Goal: Information Seeking & Learning: Understand process/instructions

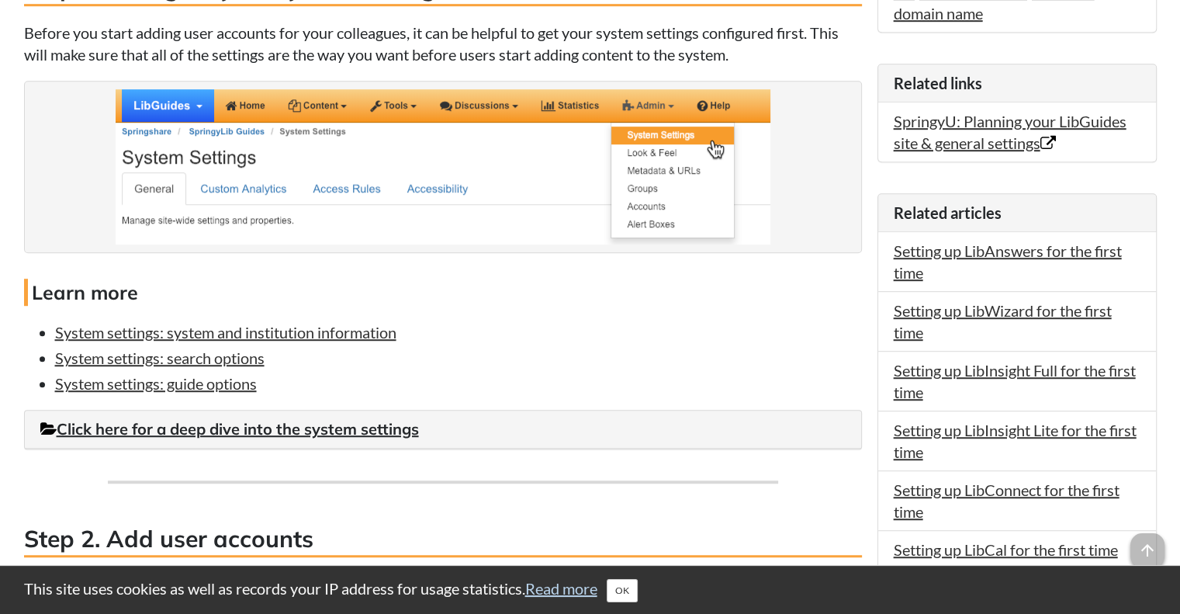
scroll to position [959, 0]
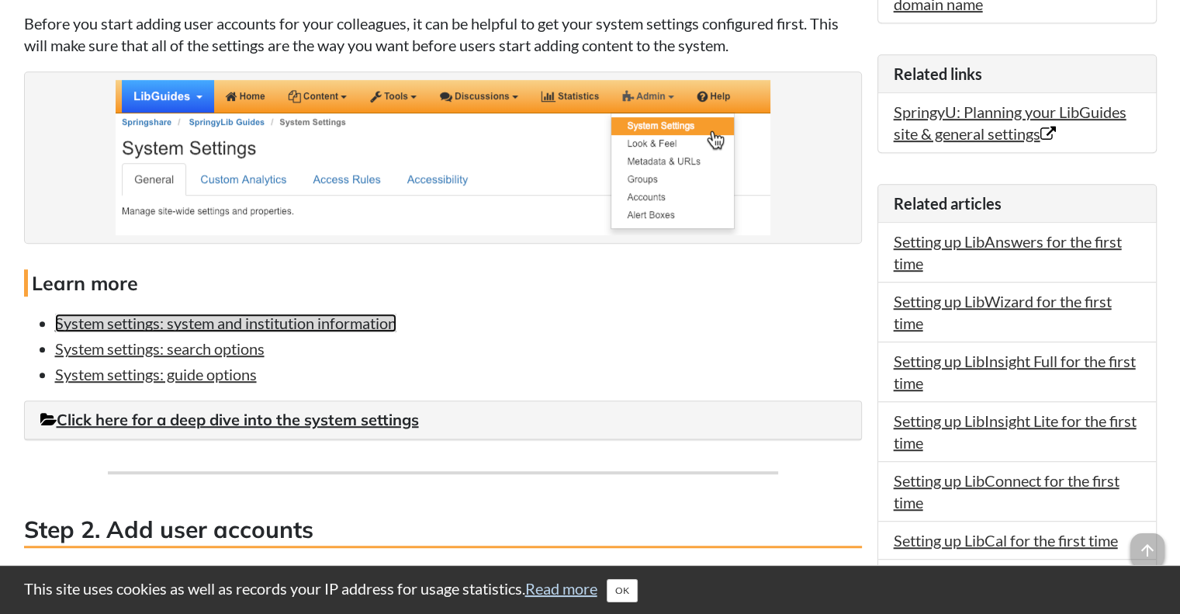
click at [381, 322] on link "System settings: system and institution information" at bounding box center [225, 323] width 341 height 19
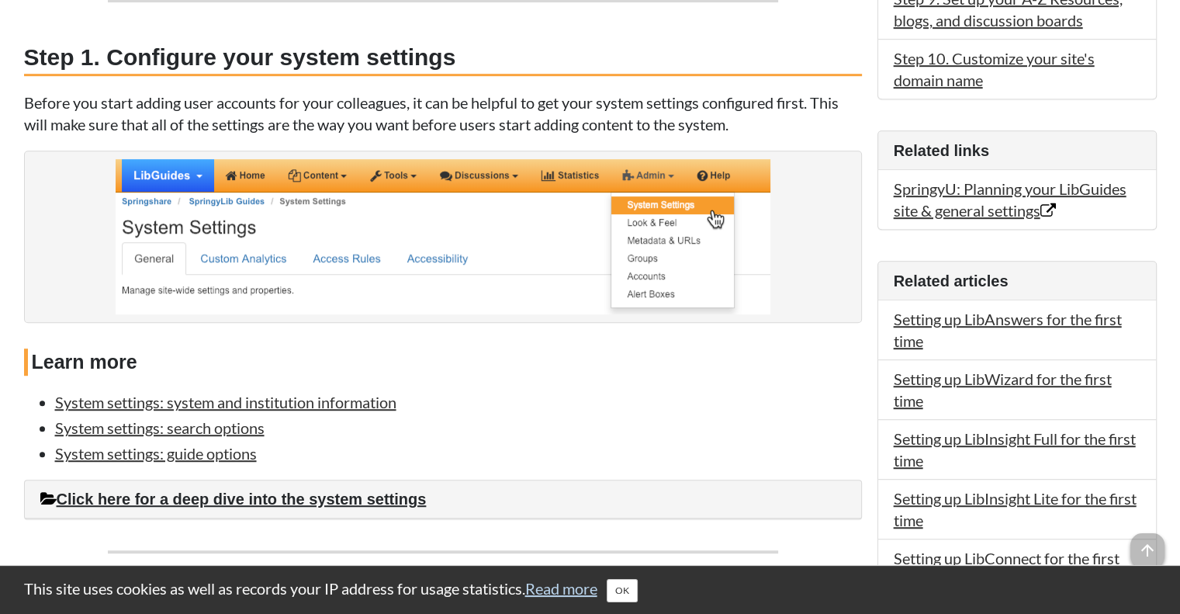
scroll to position [931, 0]
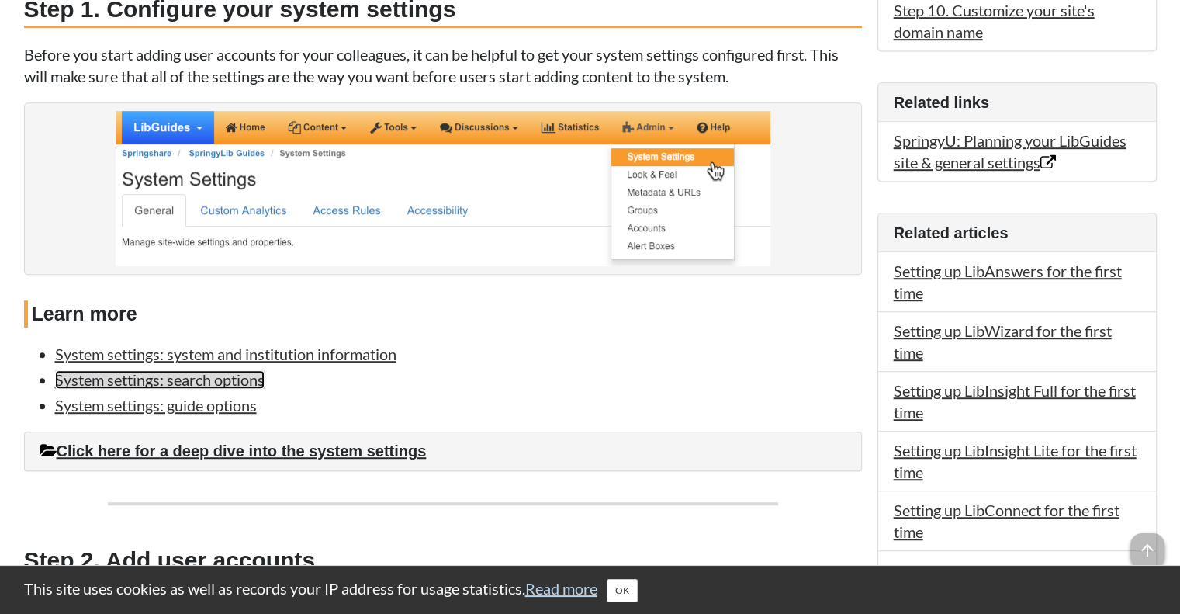
click at [214, 373] on link "System settings: search options" at bounding box center [160, 379] width 210 height 19
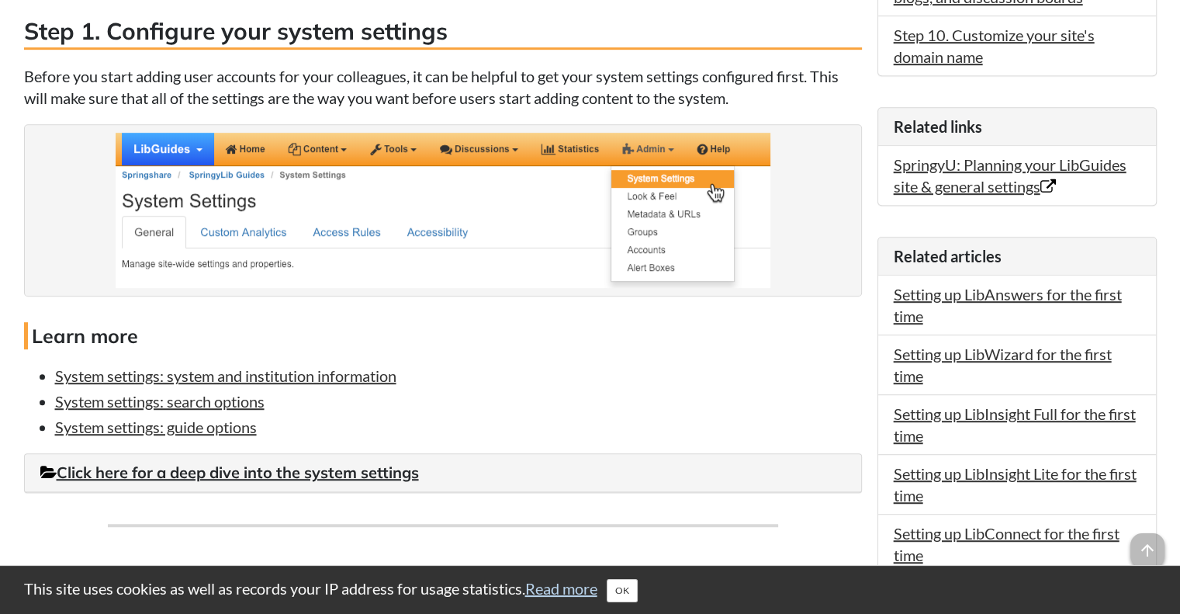
scroll to position [931, 0]
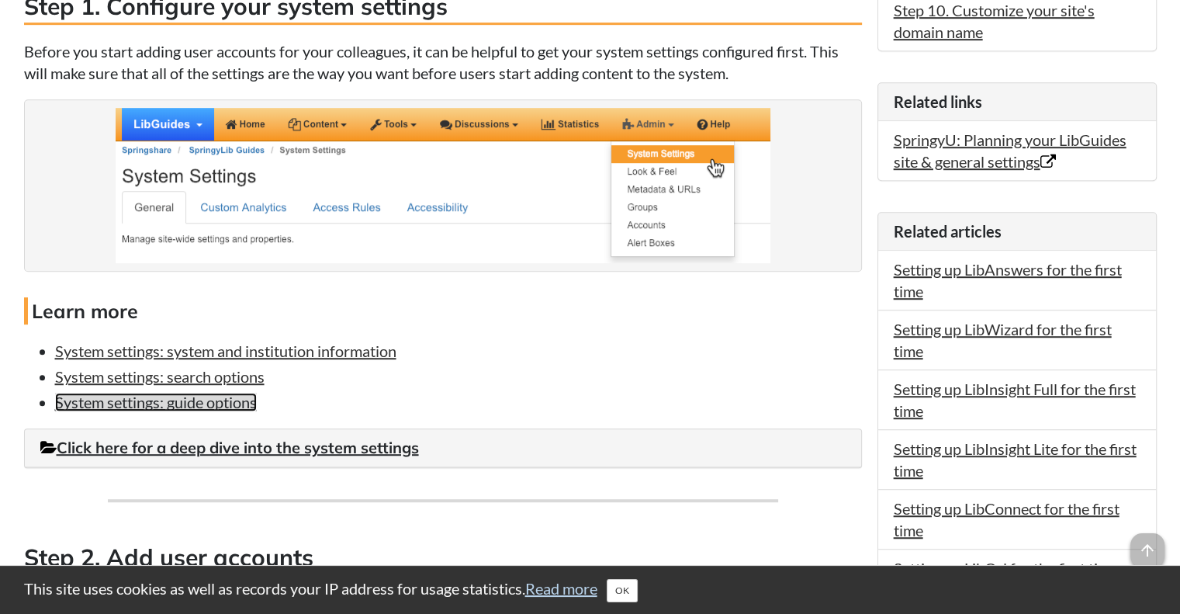
click at [167, 407] on link "System settings: guide options" at bounding box center [156, 402] width 202 height 19
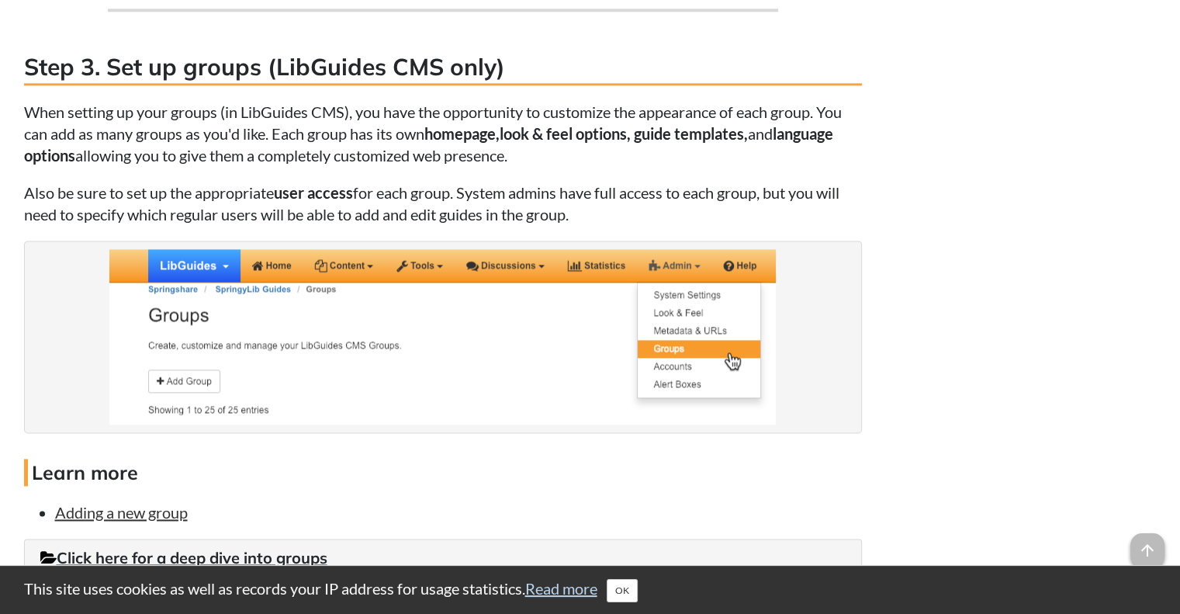
scroll to position [2095, 0]
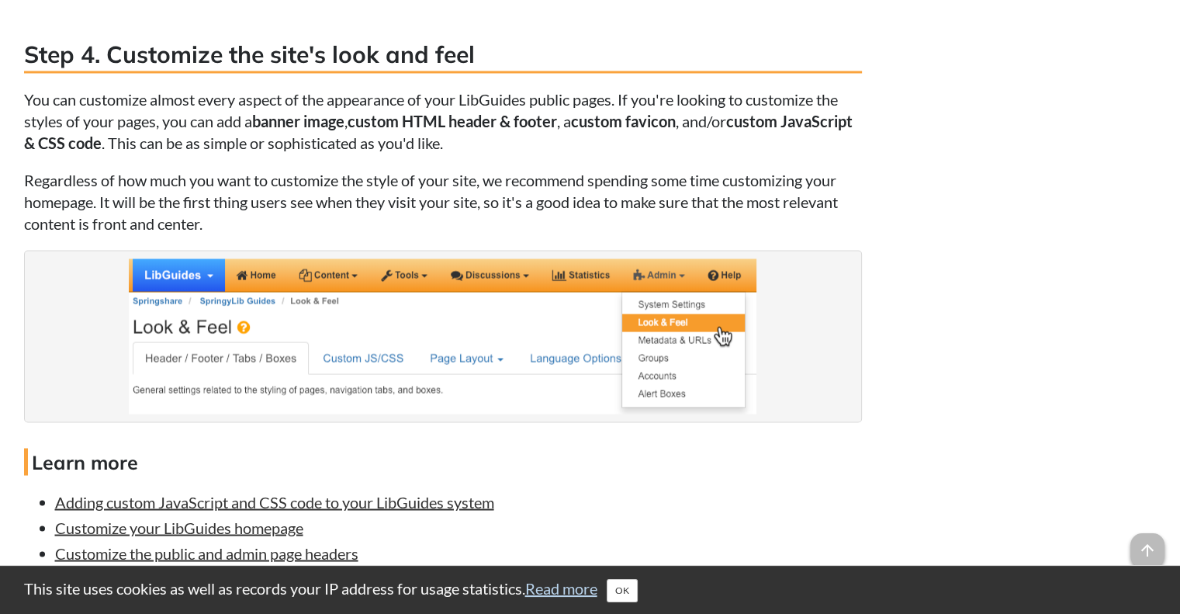
scroll to position [2716, 0]
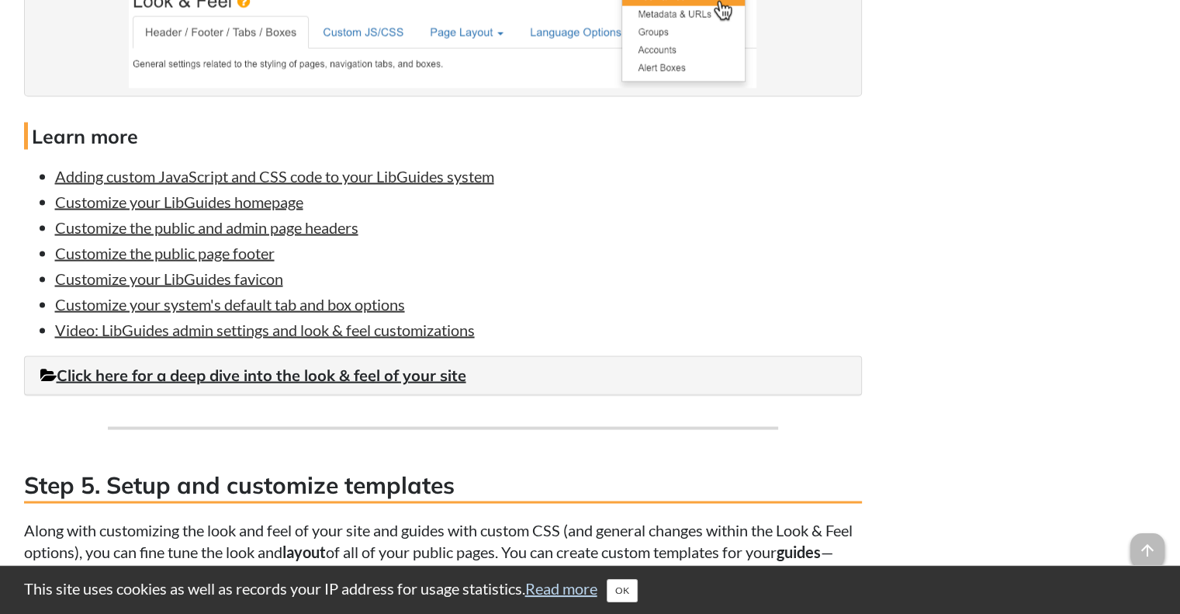
scroll to position [3026, 0]
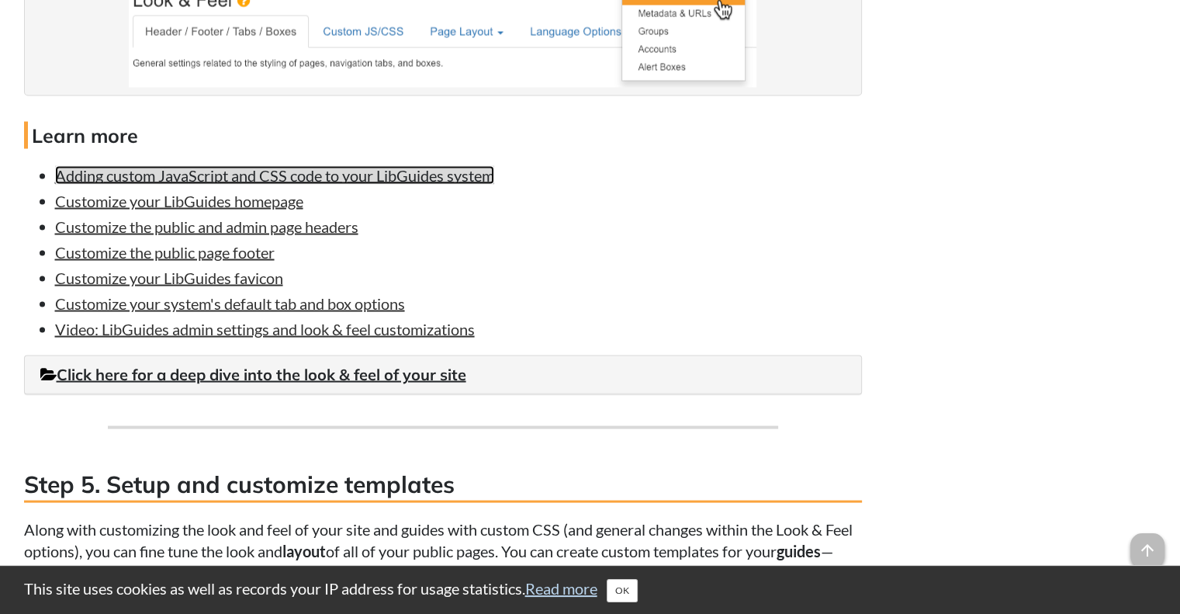
click at [446, 173] on link "Adding custom JavaScript and CSS code to your LibGuides system" at bounding box center [274, 175] width 439 height 19
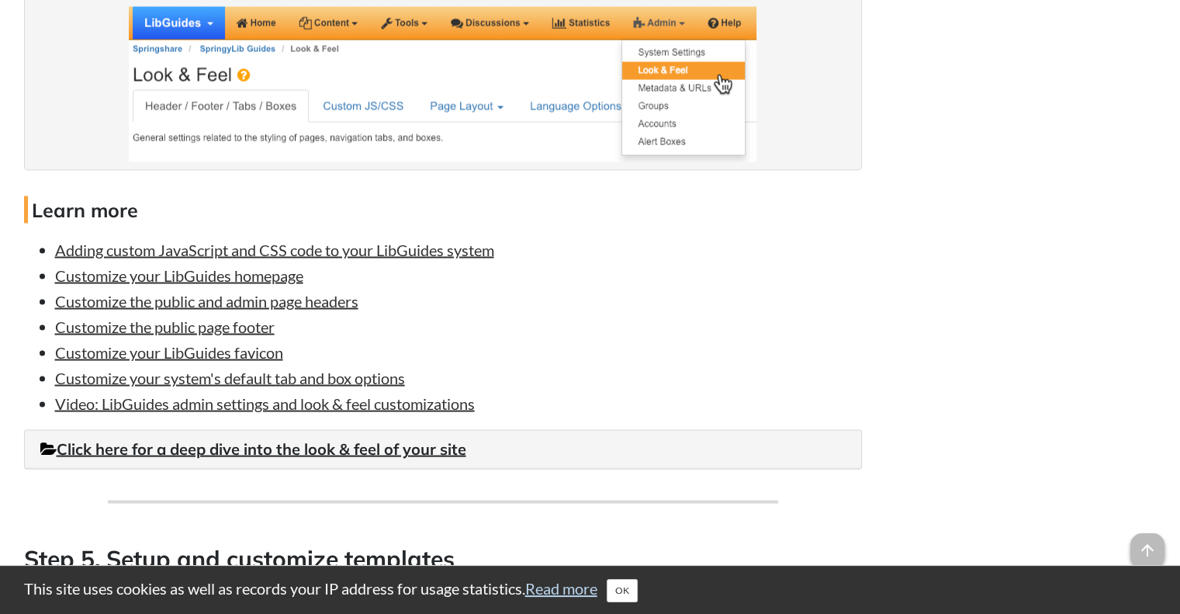
scroll to position [3026, 0]
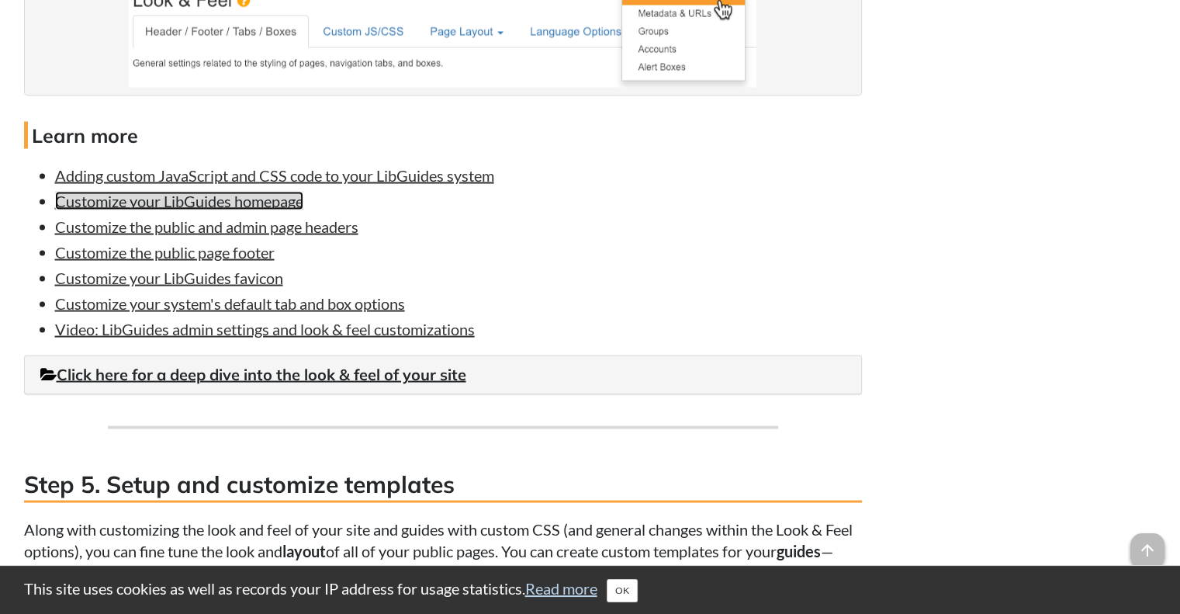
click at [282, 201] on link "Customize your LibGuides homepage" at bounding box center [179, 201] width 248 height 19
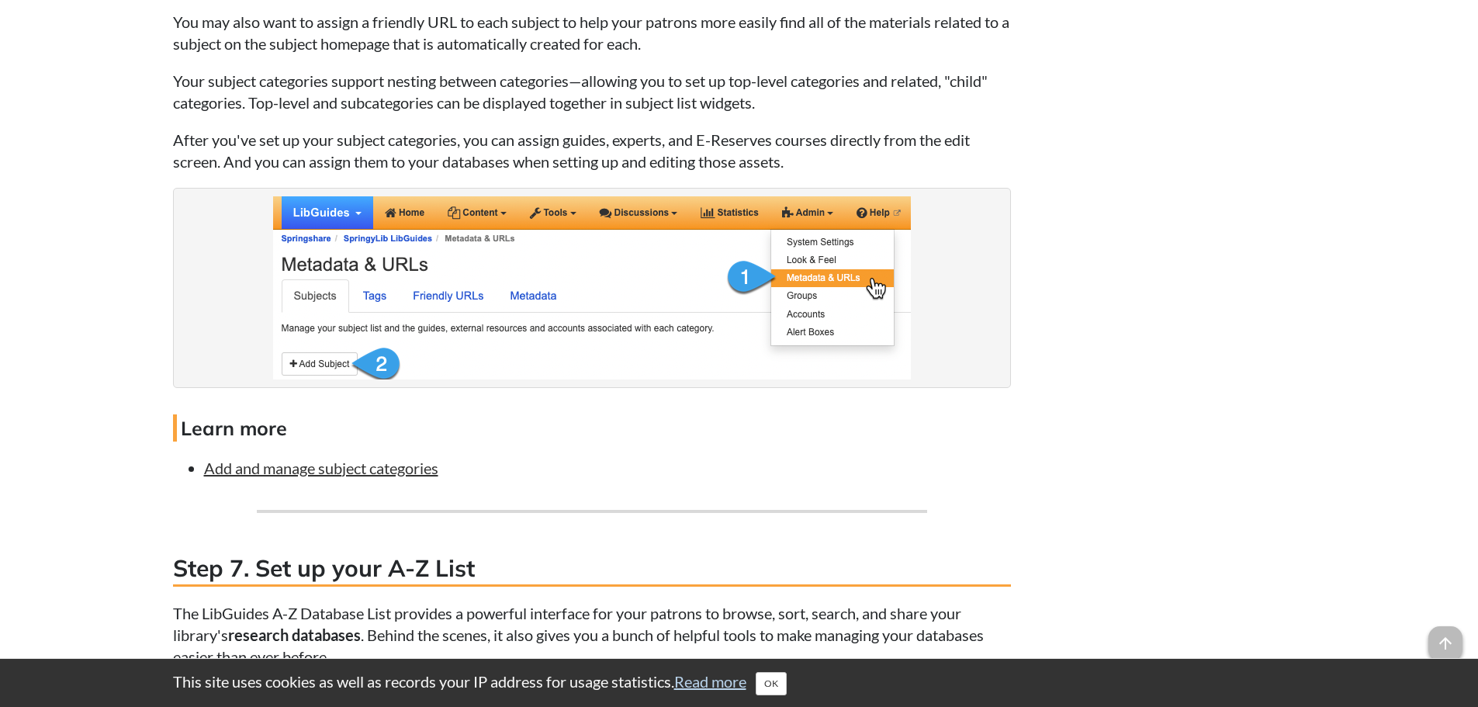
scroll to position [4346, 0]
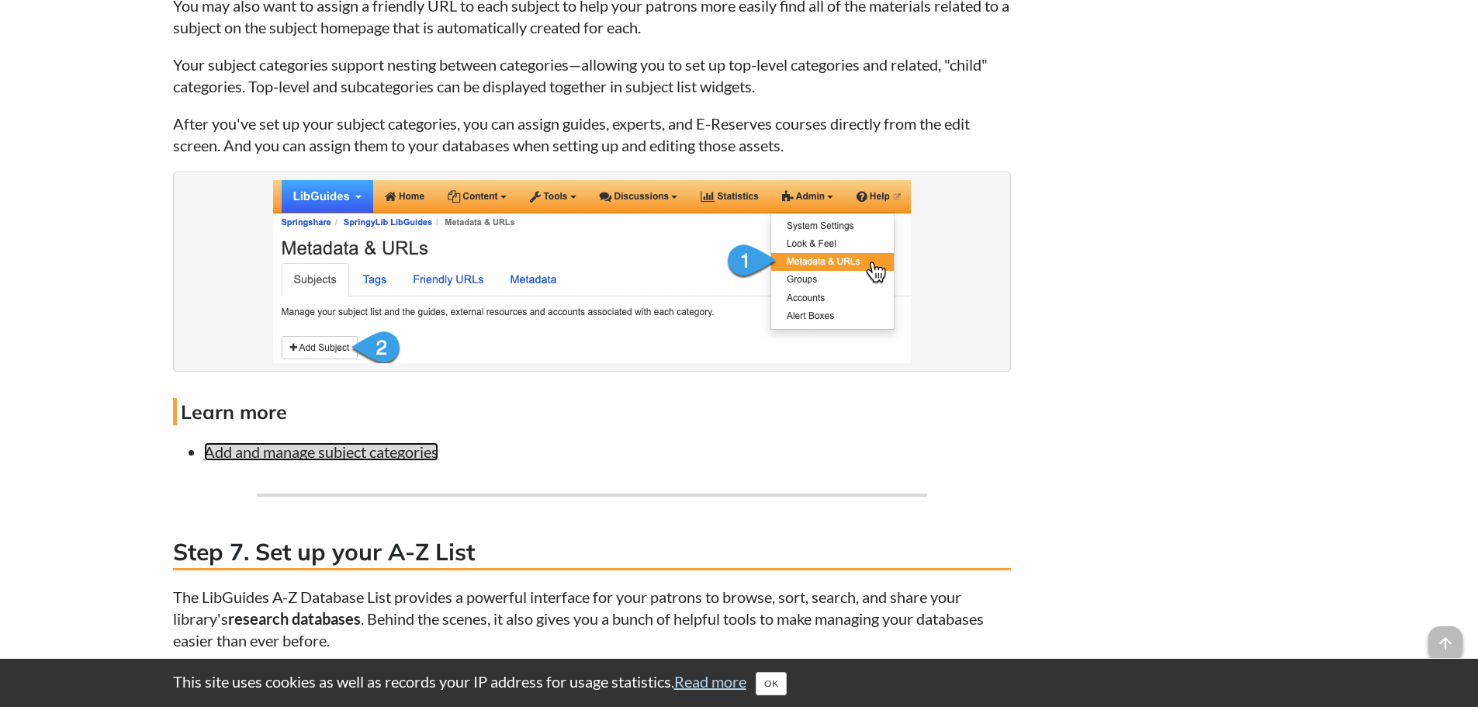
click at [332, 453] on link "Add and manage subject categories" at bounding box center [321, 451] width 234 height 19
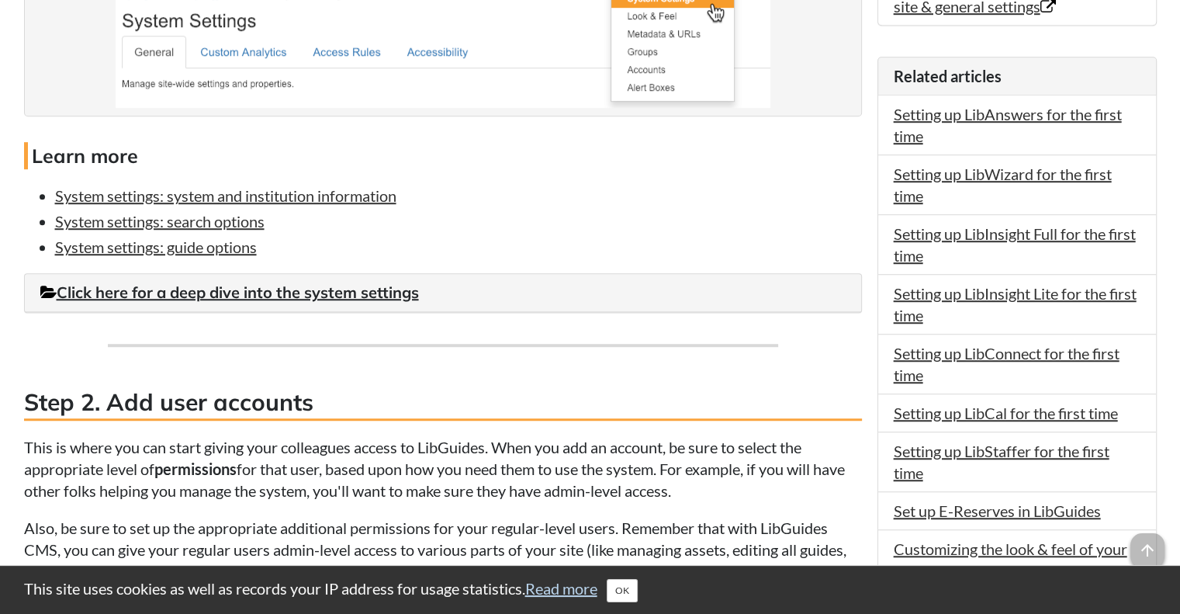
scroll to position [1009, 0]
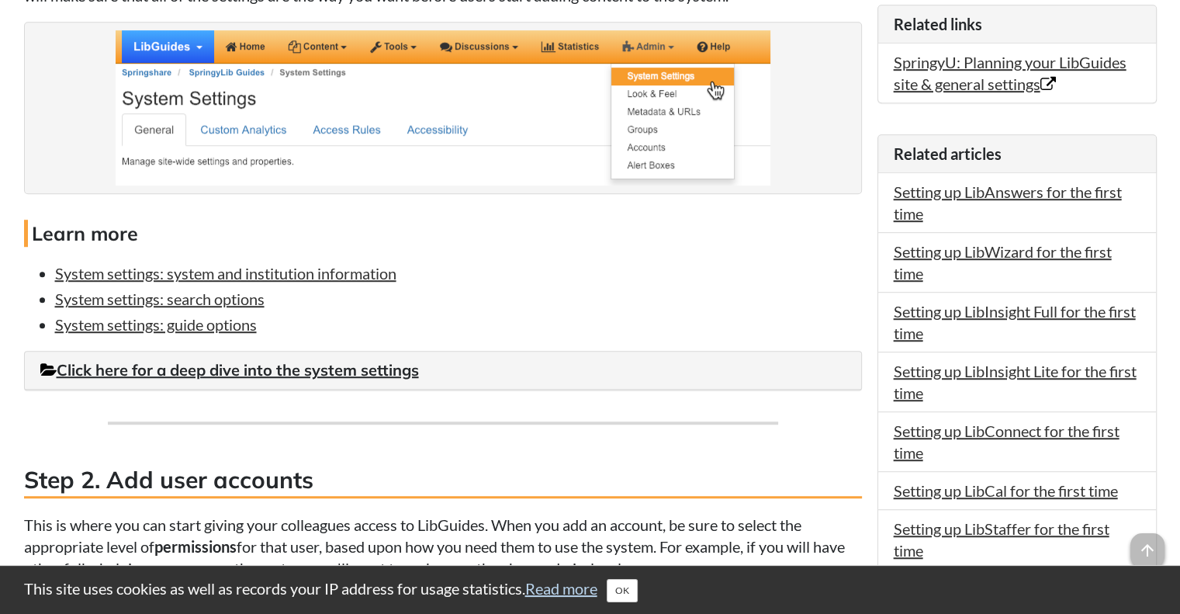
click at [695, 237] on h4 "Learn more" at bounding box center [443, 233] width 838 height 27
click at [323, 48] on img at bounding box center [443, 107] width 655 height 155
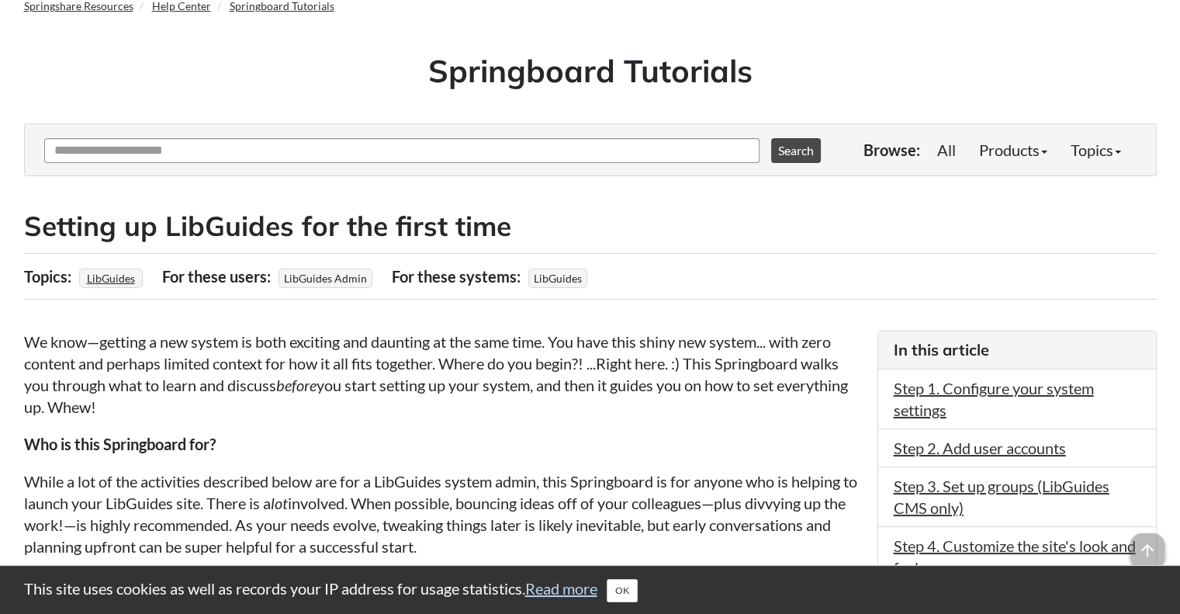
scroll to position [0, 0]
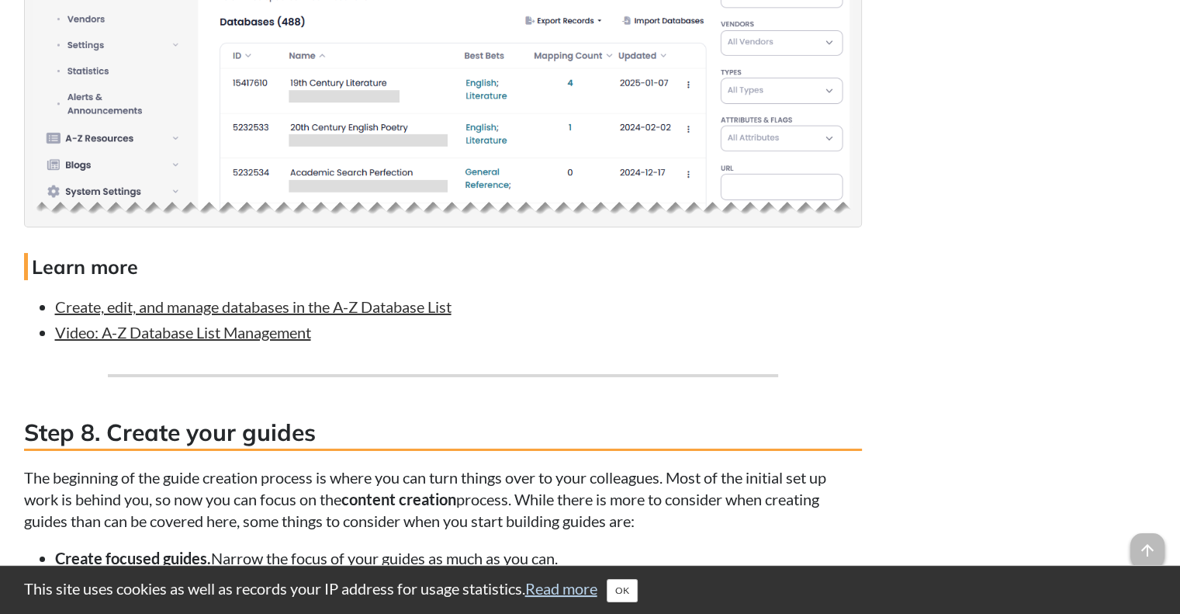
scroll to position [5355, 0]
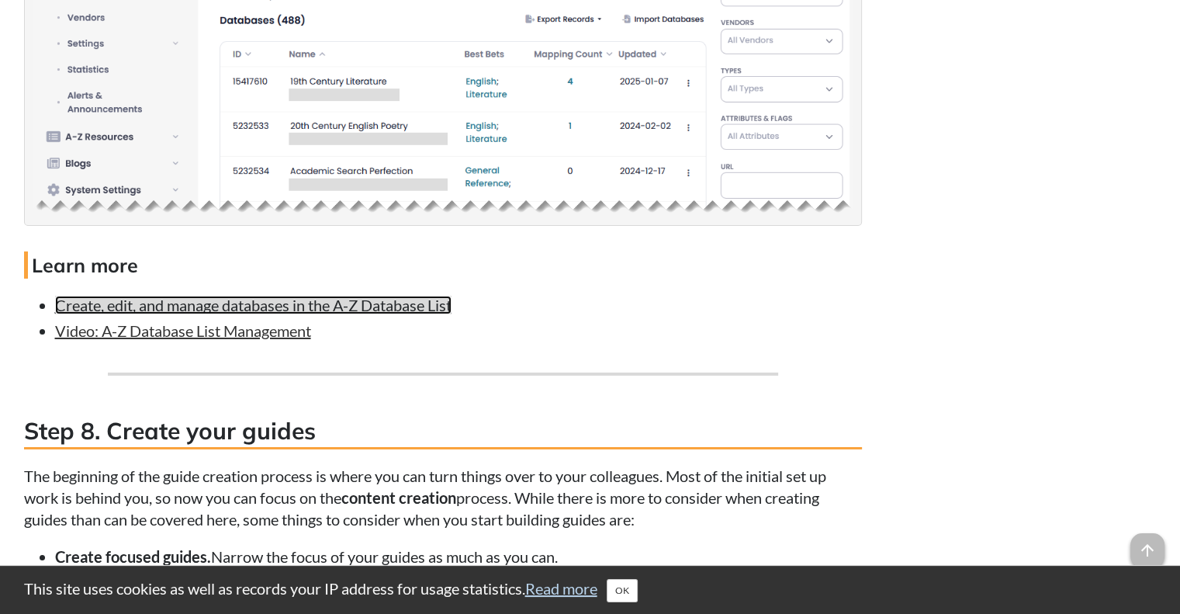
click at [339, 305] on link "Create, edit, and manage databases in the A-Z Database List" at bounding box center [253, 305] width 397 height 19
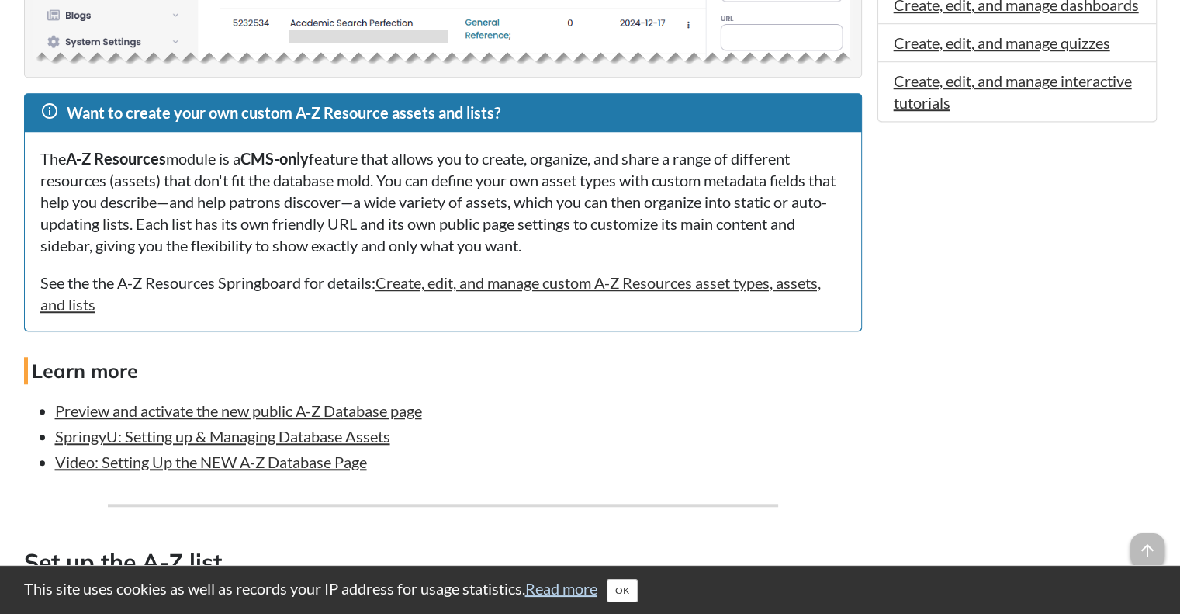
scroll to position [1242, 0]
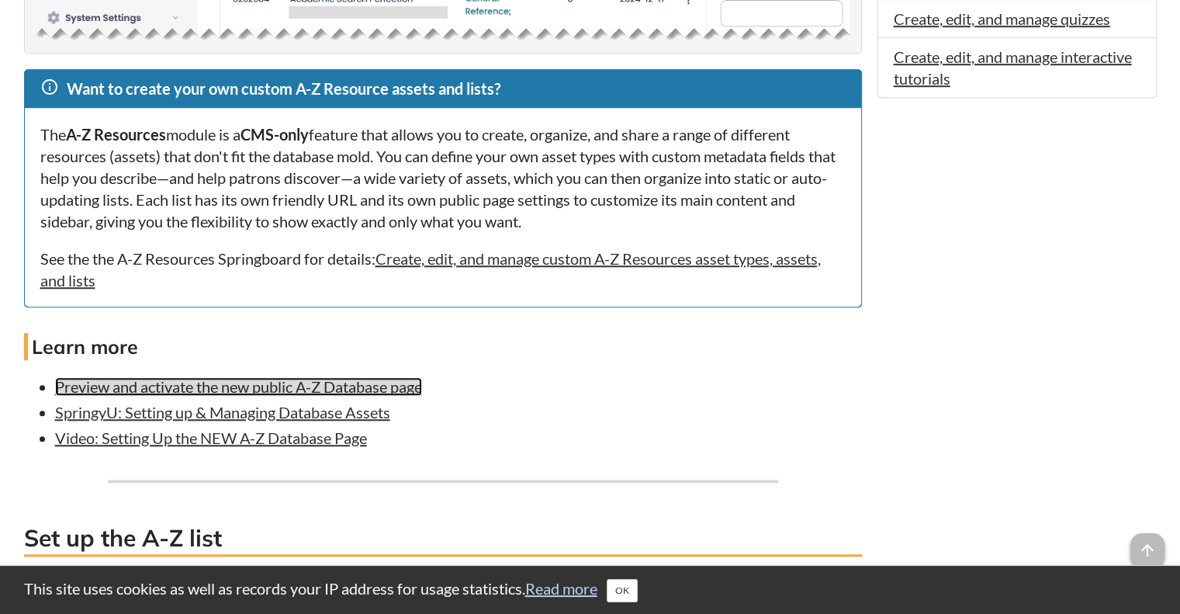
click at [400, 393] on link "Preview and activate the new public A-Z Database page" at bounding box center [238, 386] width 367 height 19
